Goal: Obtain resource: Download file/media

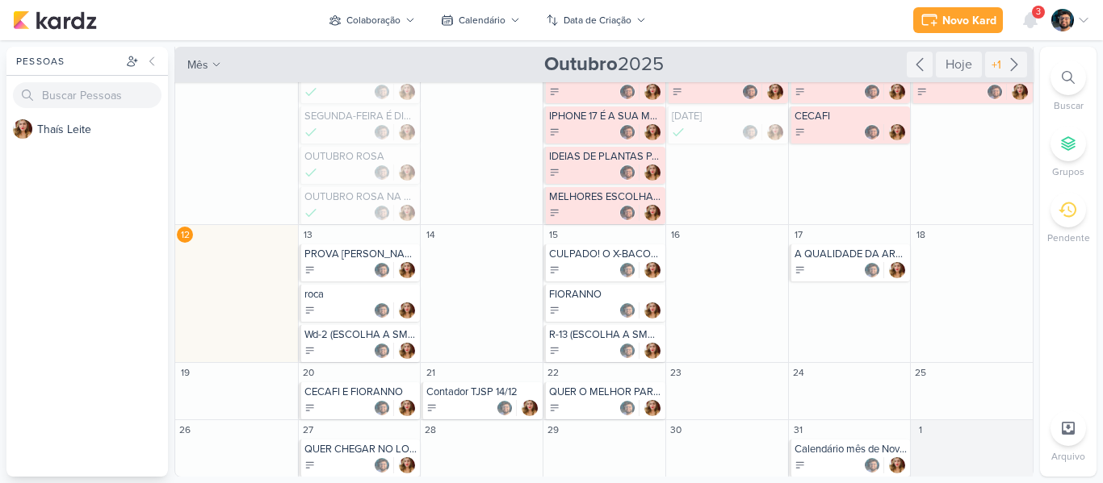
scroll to position [94, 0]
drag, startPoint x: 360, startPoint y: 44, endPoint x: 362, endPoint y: 36, distance: 8.4
click at [361, 44] on div "Gerenciamento de Quadros Todos Meus quadros Compartilhados comigo Dono Nome Últ…" at bounding box center [551, 261] width 1103 height 443
click at [366, 26] on div "Colaboração" at bounding box center [373, 20] width 54 height 15
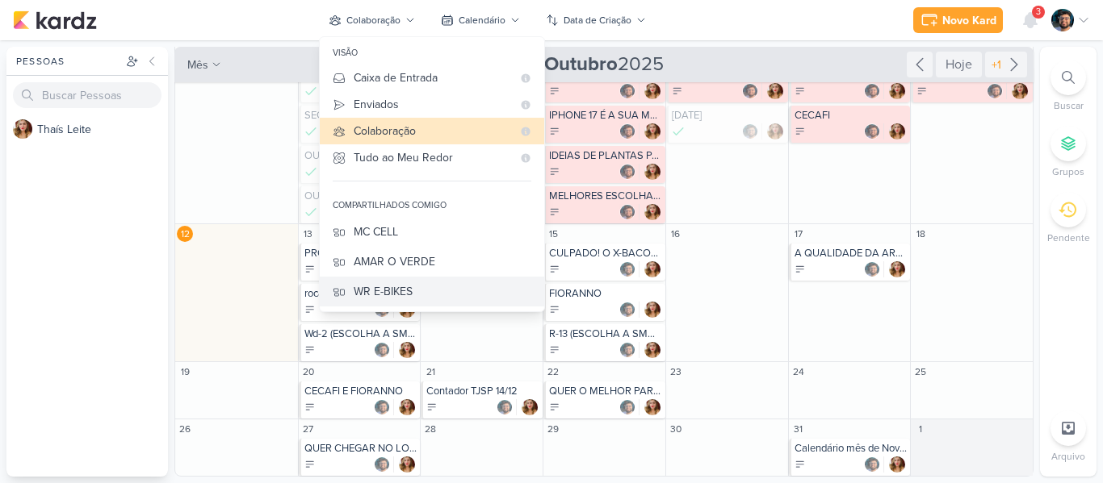
click at [414, 291] on div "WR E-BIKES" at bounding box center [443, 291] width 178 height 17
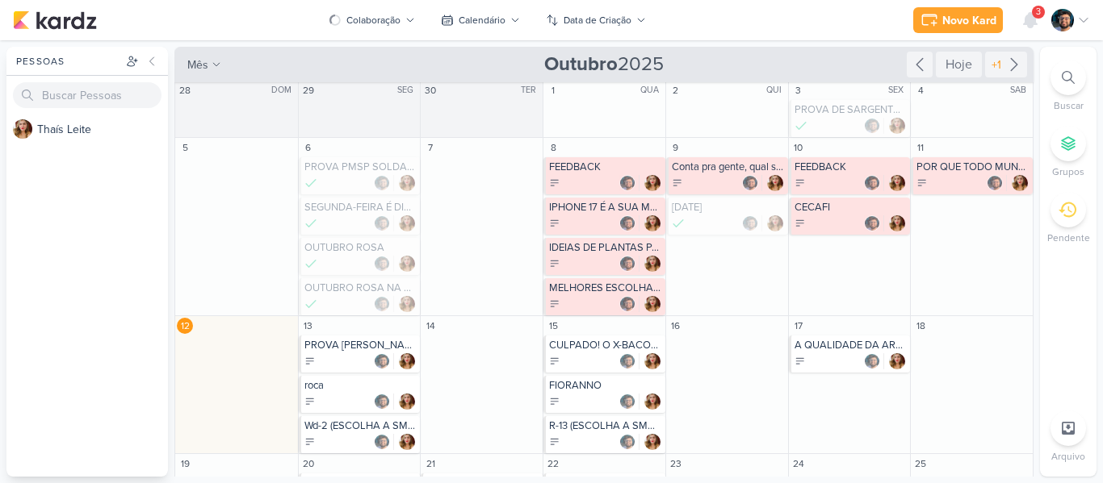
scroll to position [0, 0]
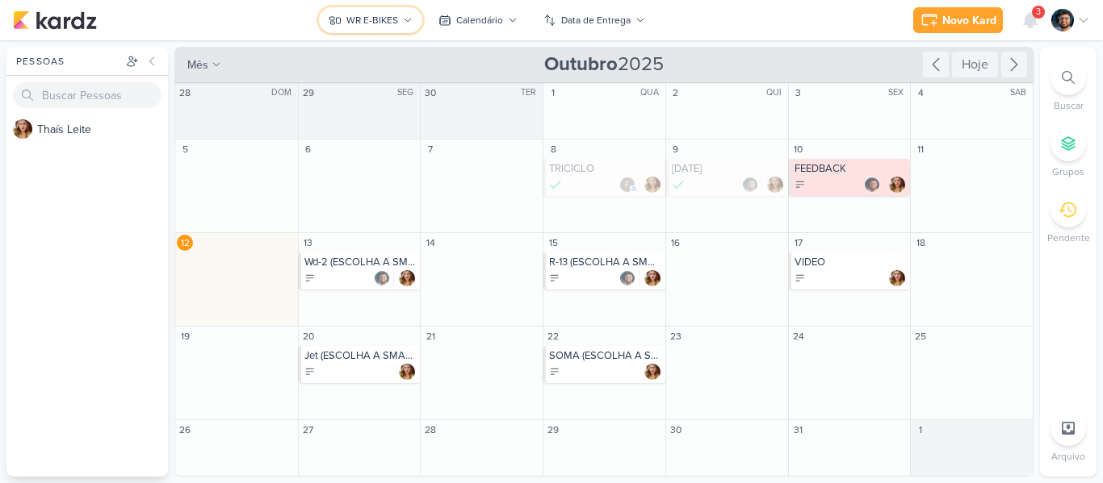
click at [362, 21] on div "WR E-BIKES" at bounding box center [372, 20] width 52 height 15
click at [396, 35] on div "Novo Kard Ctrl + k 3 Centro de Notificações somente não lidas marcar todas como…" at bounding box center [551, 20] width 1077 height 40
click at [393, 27] on div "WR E-BIKES" at bounding box center [372, 20] width 52 height 15
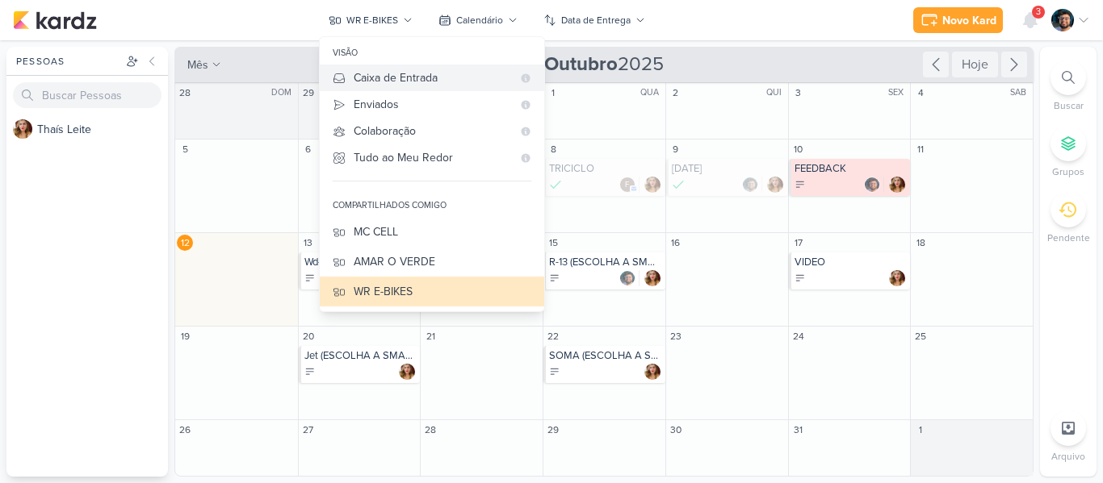
click at [391, 85] on div "Caixa de Entrada" at bounding box center [433, 77] width 158 height 17
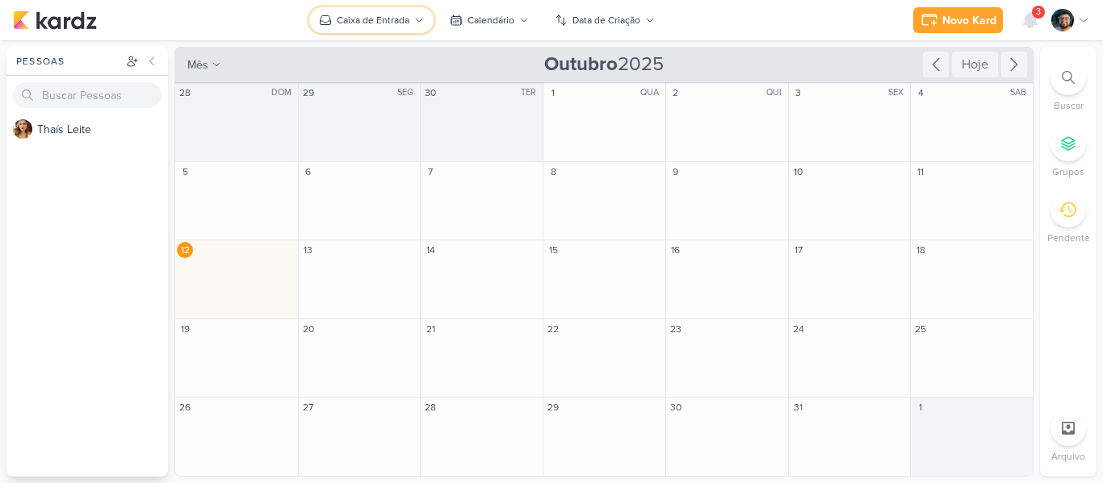
click at [379, 29] on button "Caixa de Entrada" at bounding box center [371, 20] width 124 height 26
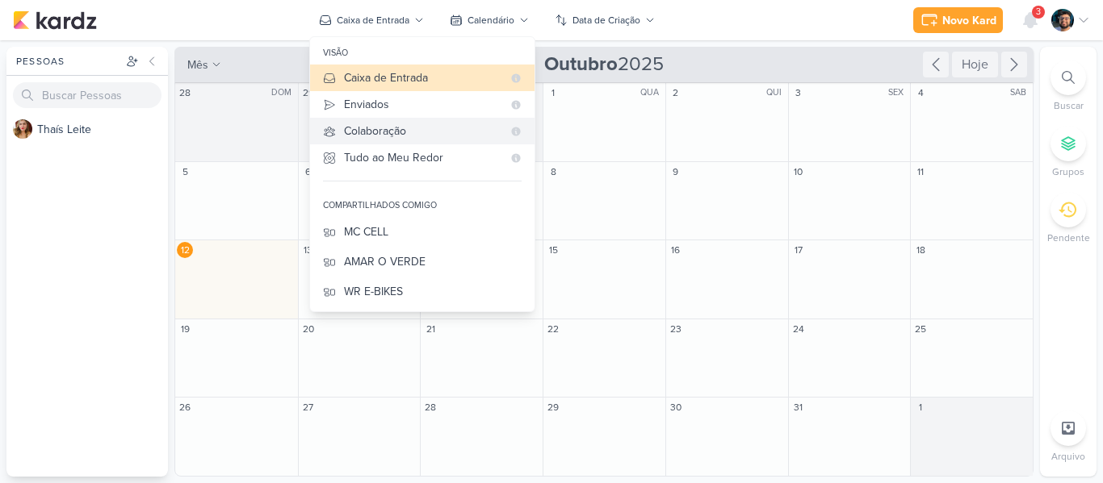
click at [345, 128] on div "Colaboração" at bounding box center [423, 131] width 158 height 17
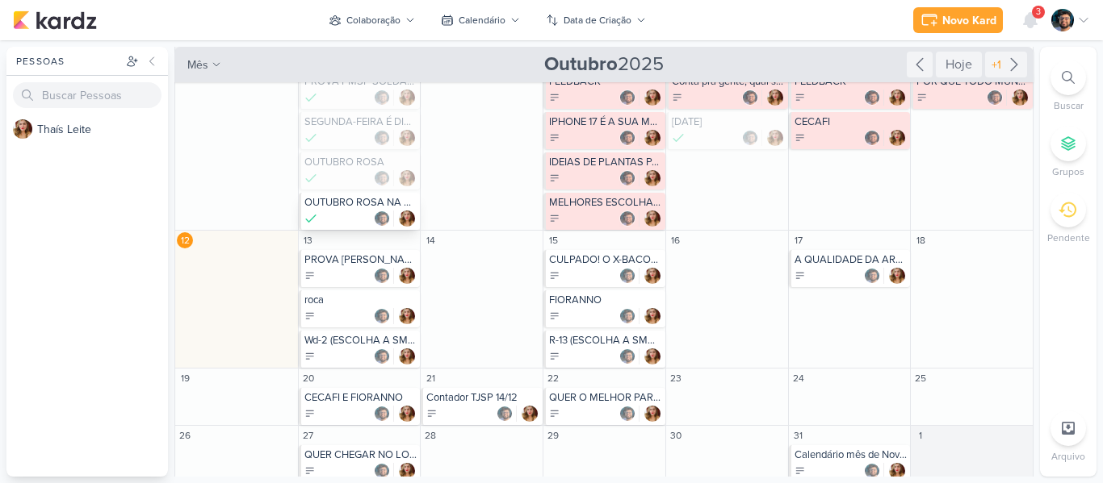
scroll to position [94, 0]
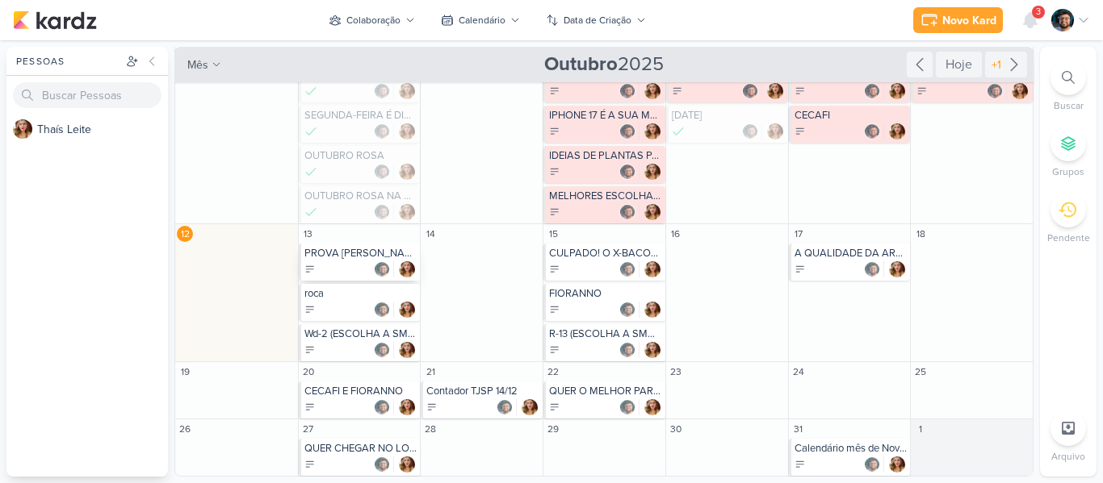
click at [379, 260] on div "PROVA [PERSON_NAME] ESCREVENTE 07/12" at bounding box center [360, 262] width 122 height 37
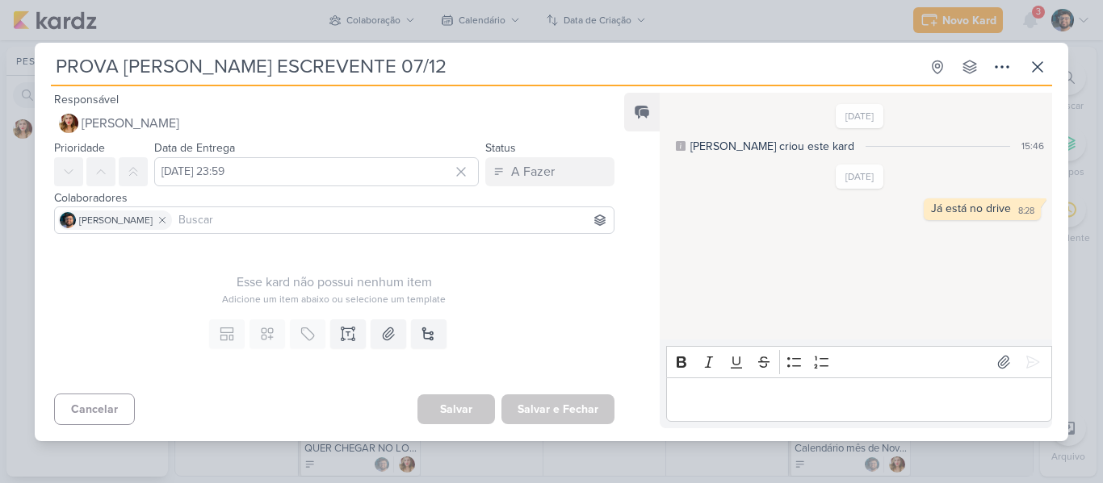
click at [802, 10] on div "PROVA [PERSON_NAME] ESCREVENTE 07/12 Criado por [PERSON_NAME]" at bounding box center [551, 241] width 1103 height 483
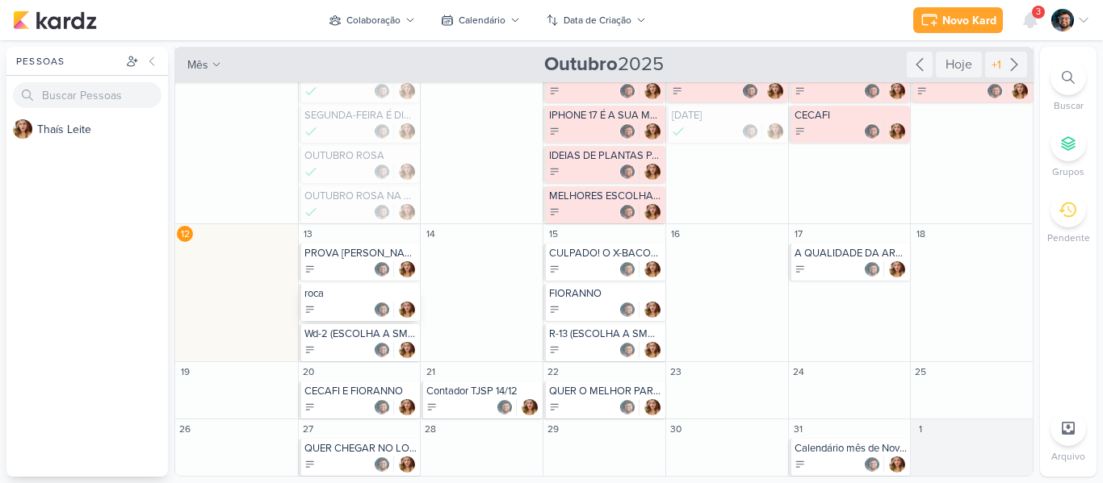
click at [333, 302] on div at bounding box center [360, 310] width 113 height 16
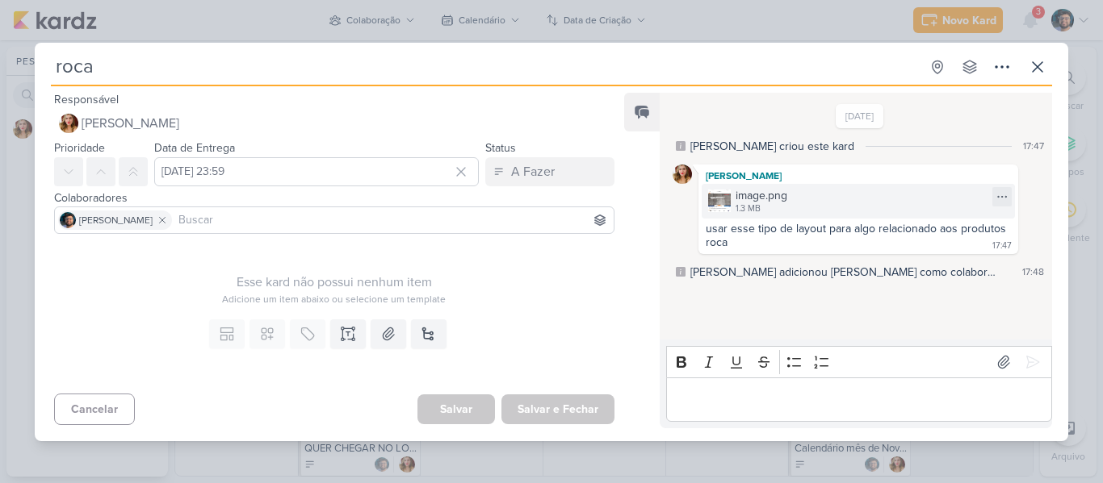
click at [766, 200] on div "image.png" at bounding box center [761, 195] width 52 height 17
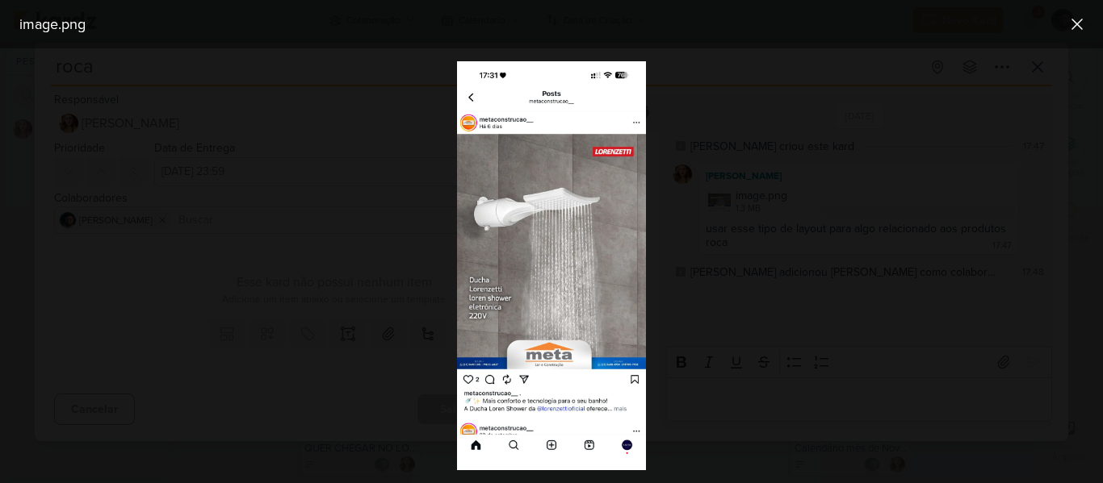
click at [742, 216] on div at bounding box center [551, 265] width 1103 height 435
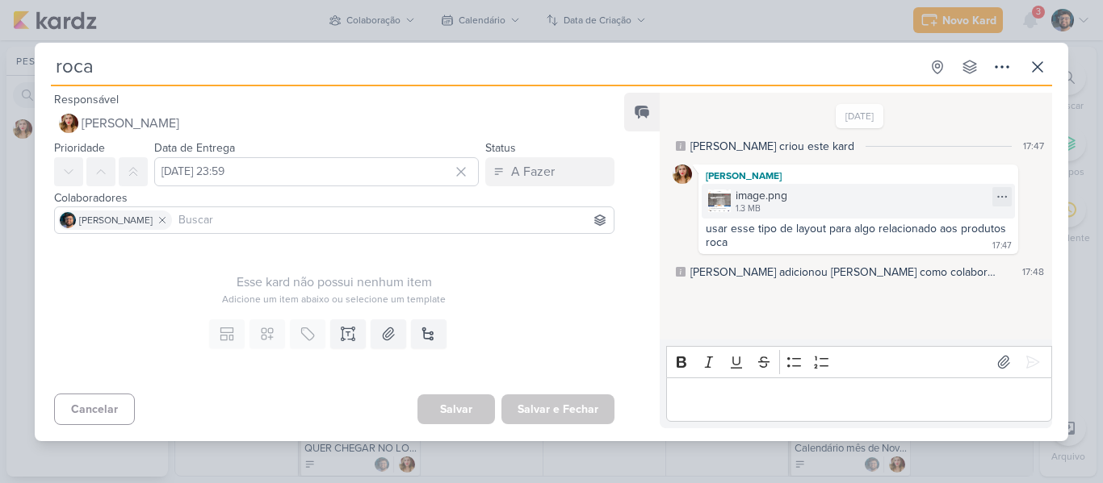
click at [741, 216] on div "image.png 1.3 MB" at bounding box center [857, 201] width 313 height 35
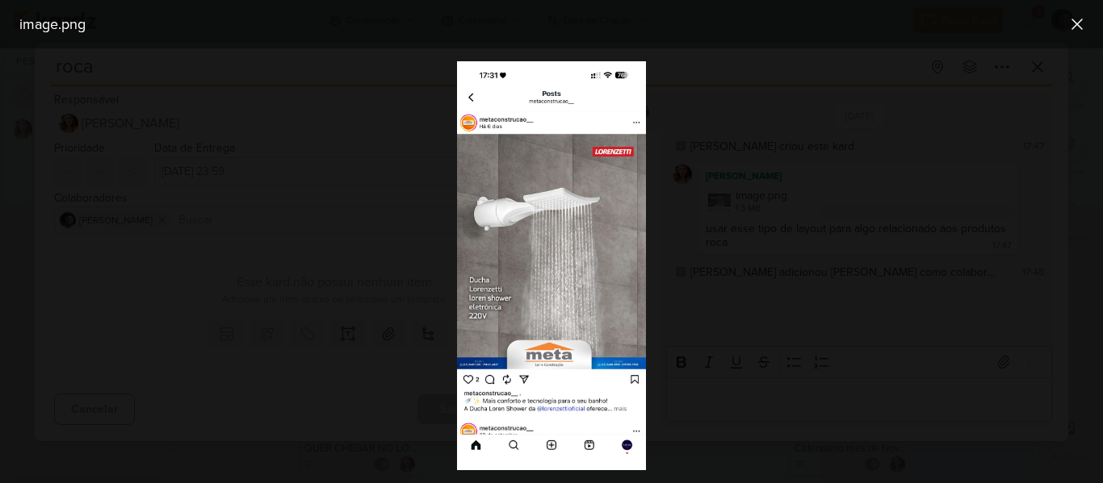
click at [735, 215] on div at bounding box center [551, 265] width 1103 height 435
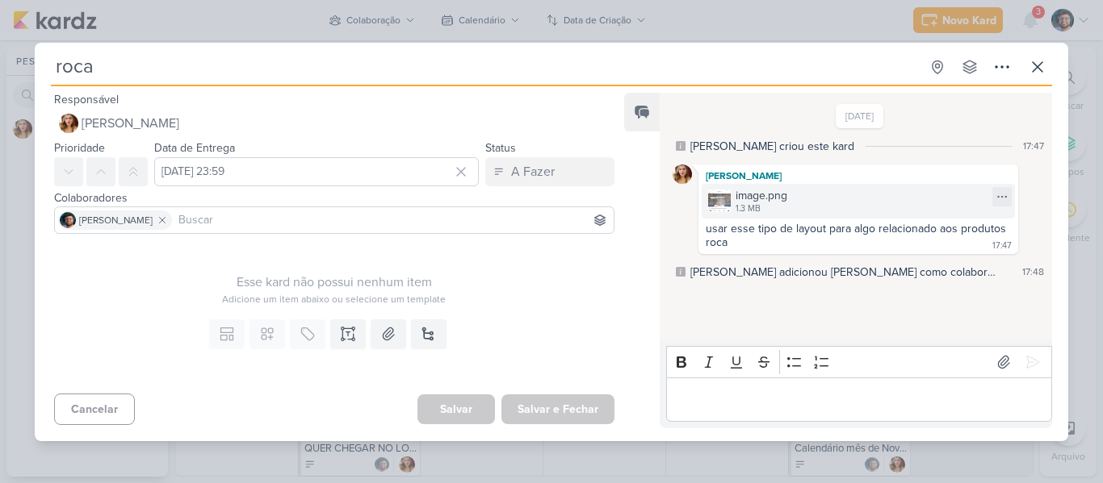
click at [791, 210] on div "image.png 1.3 MB" at bounding box center [857, 201] width 313 height 35
